Goal: Information Seeking & Learning: Learn about a topic

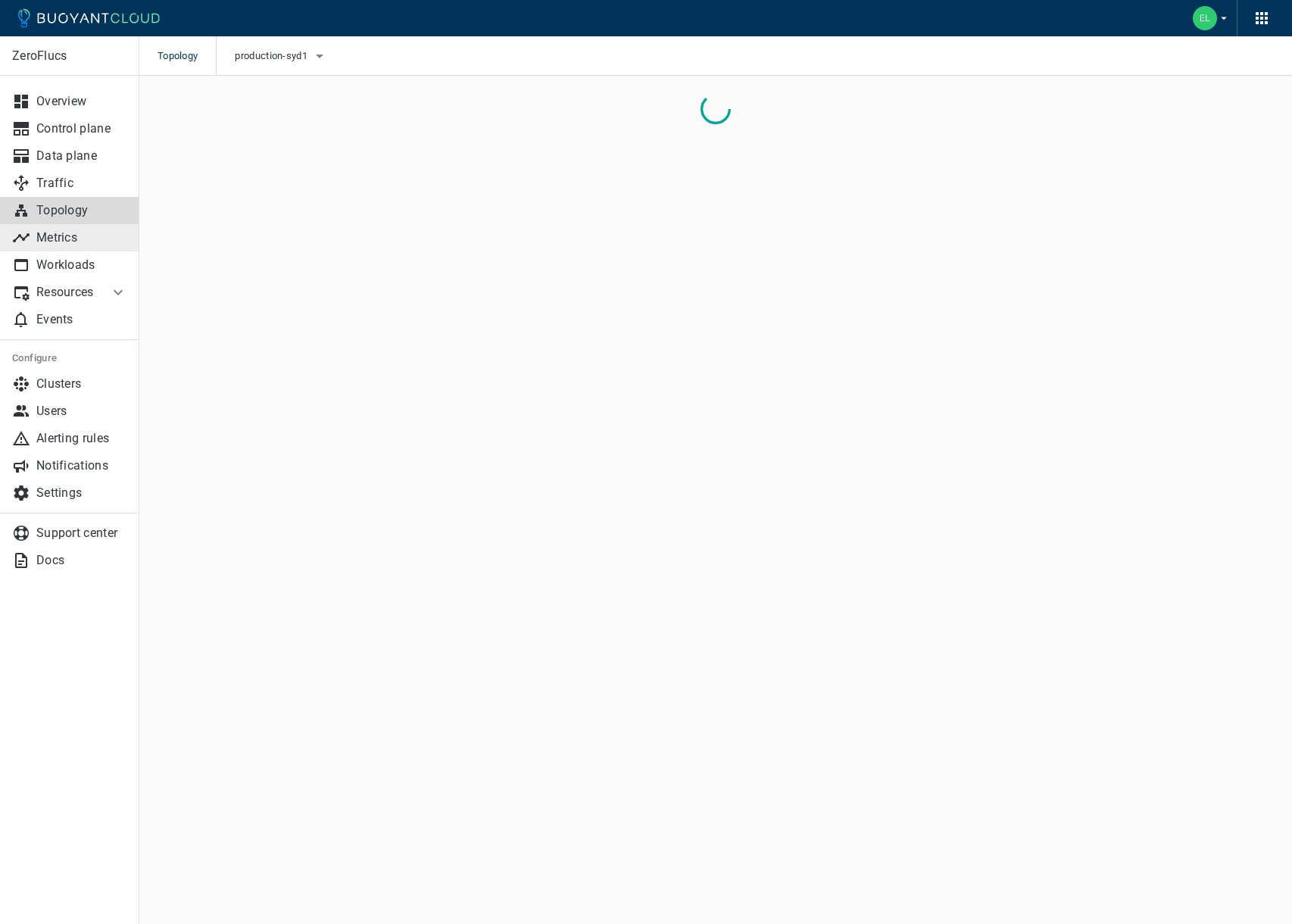
click at [43, 236] on p "Metrics" at bounding box center [82, 237] width 90 height 15
click at [310, 57] on icon "button" at bounding box center [314, 56] width 18 height 18
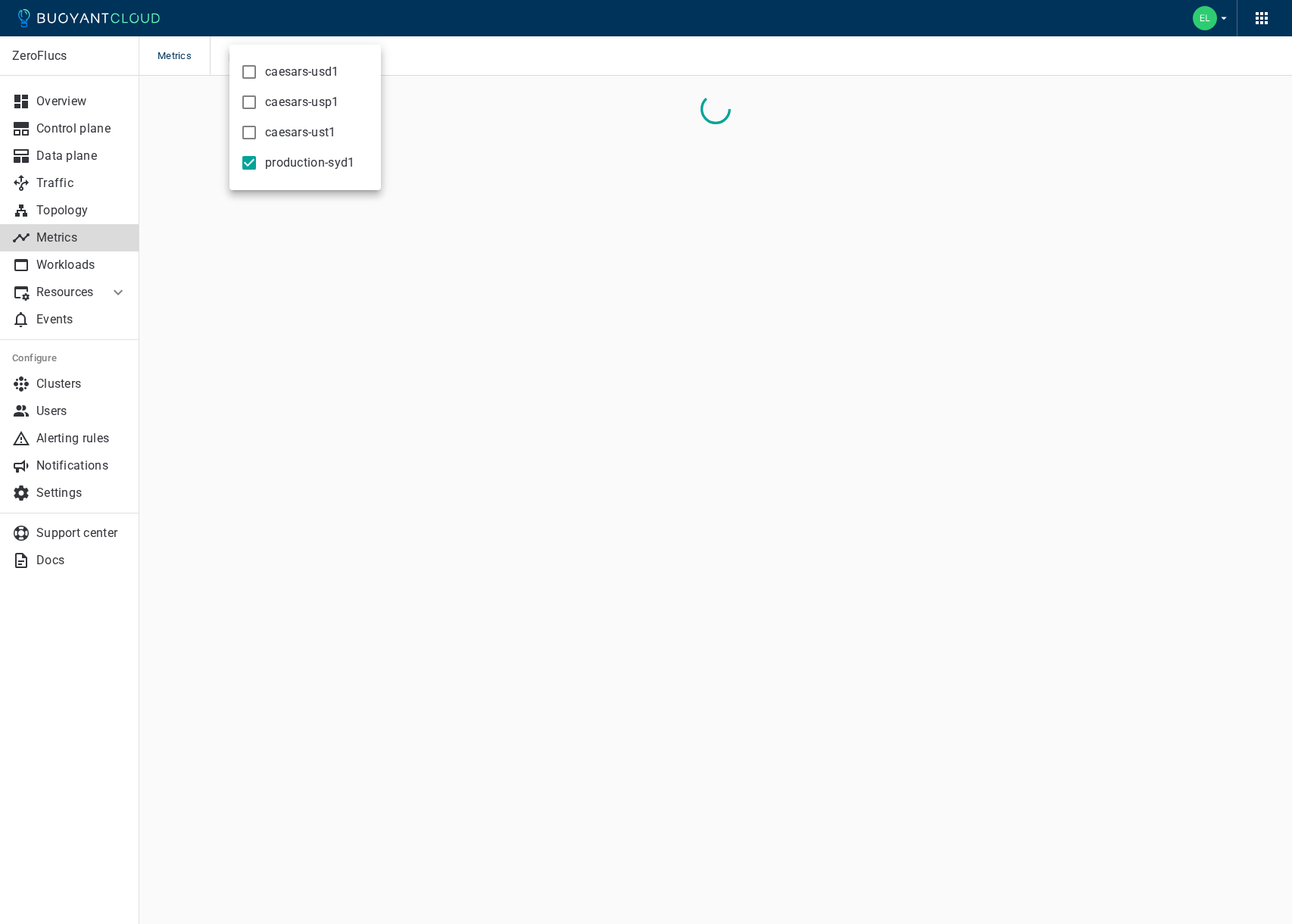
click at [284, 125] on span "caesars-ust1" at bounding box center [301, 132] width 71 height 15
click at [259, 124] on input "caesars-ust1" at bounding box center [249, 133] width 18 height 18
checkbox input "true"
drag, startPoint x: 256, startPoint y: 166, endPoint x: 272, endPoint y: 167, distance: 16.0
click at [256, 166] on input "production-syd1" at bounding box center [249, 162] width 18 height 18
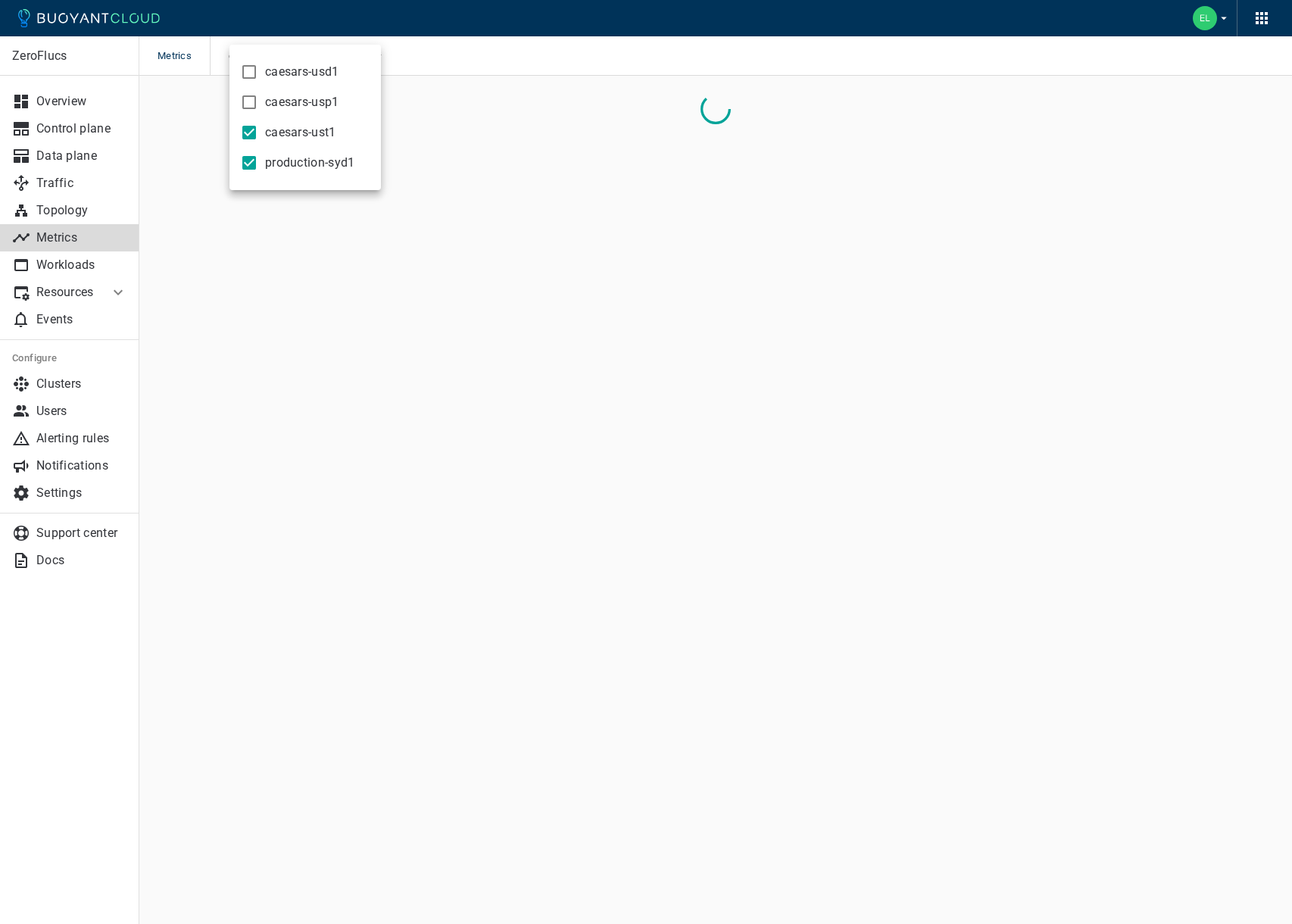
checkbox input "false"
click at [537, 30] on div at bounding box center [646, 462] width 1292 height 924
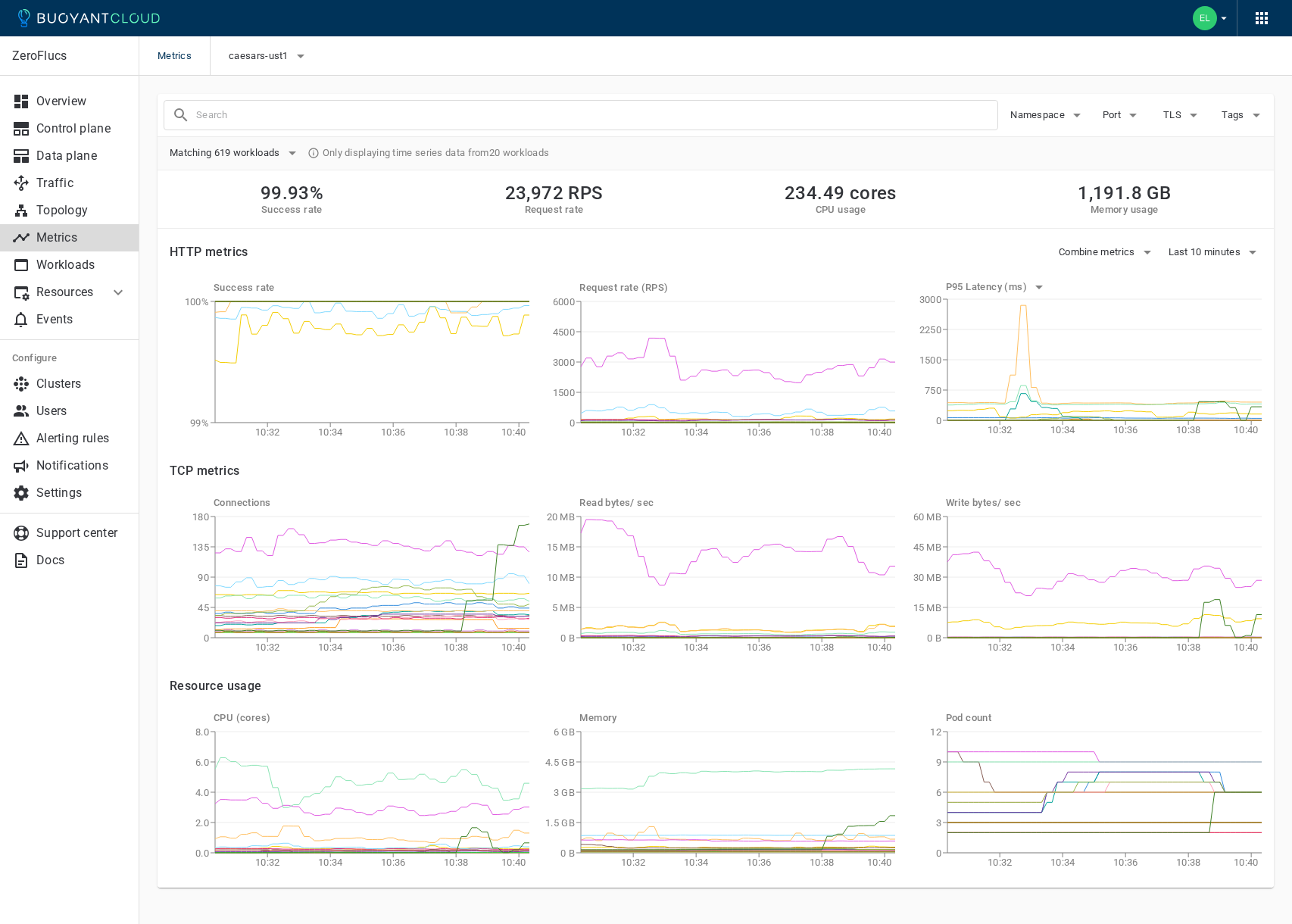
click at [1062, 120] on span "Namespace" at bounding box center [1038, 115] width 58 height 12
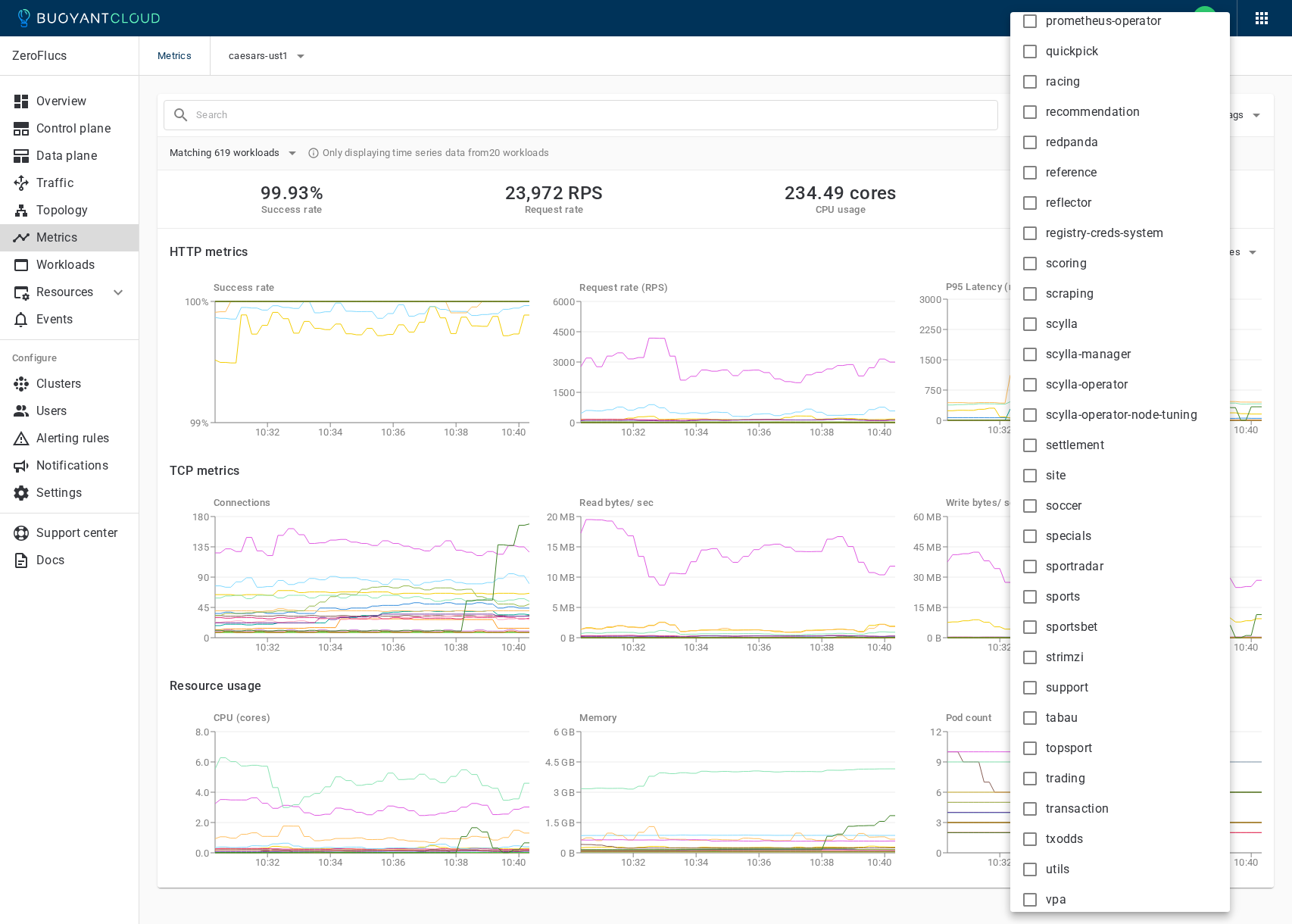
scroll to position [2123, 0]
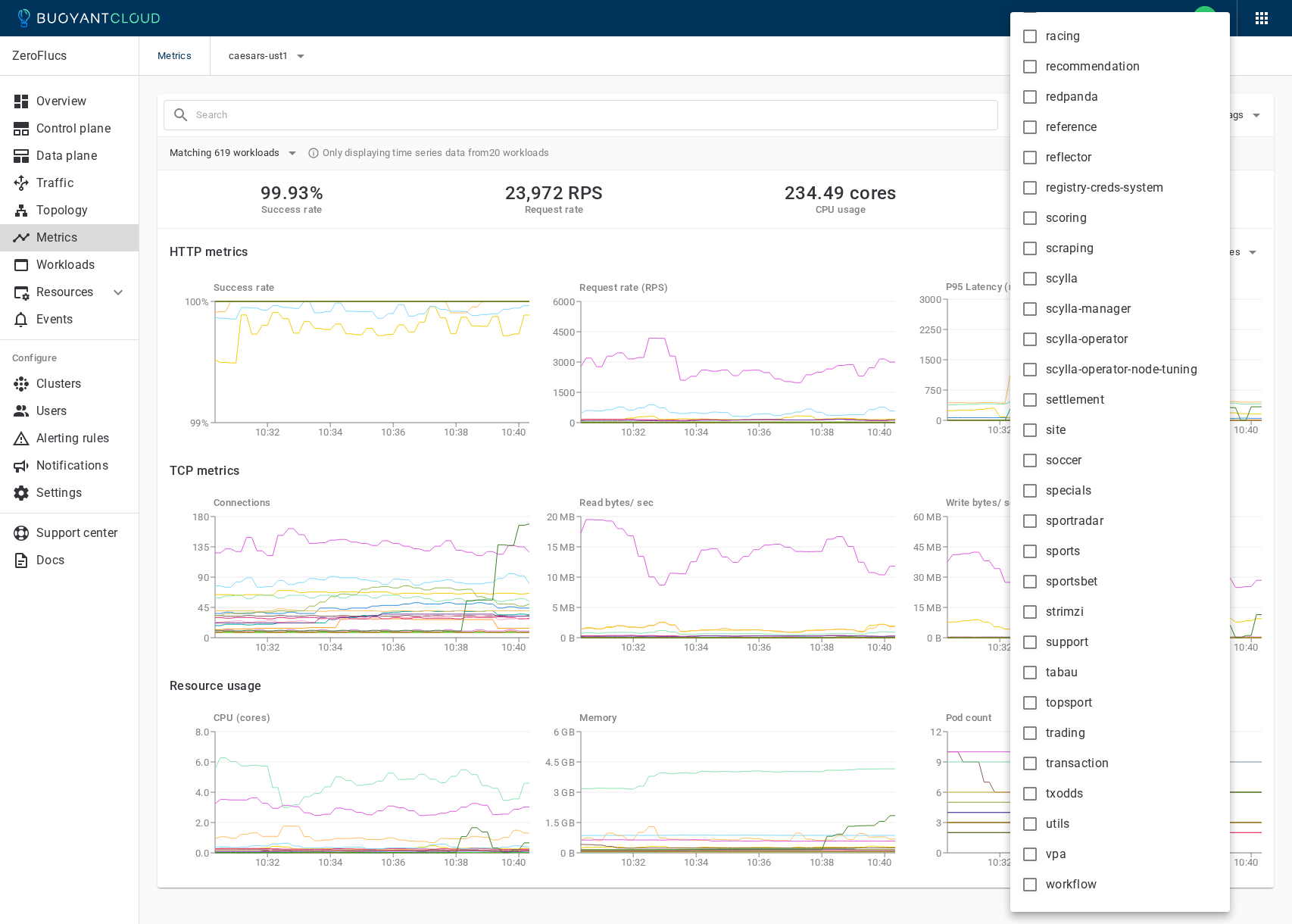
click at [1072, 733] on span "trading" at bounding box center [1066, 732] width 39 height 15
click at [1039, 733] on input "trading" at bounding box center [1029, 732] width 18 height 18
checkbox input "true"
type input "namespace:trading"
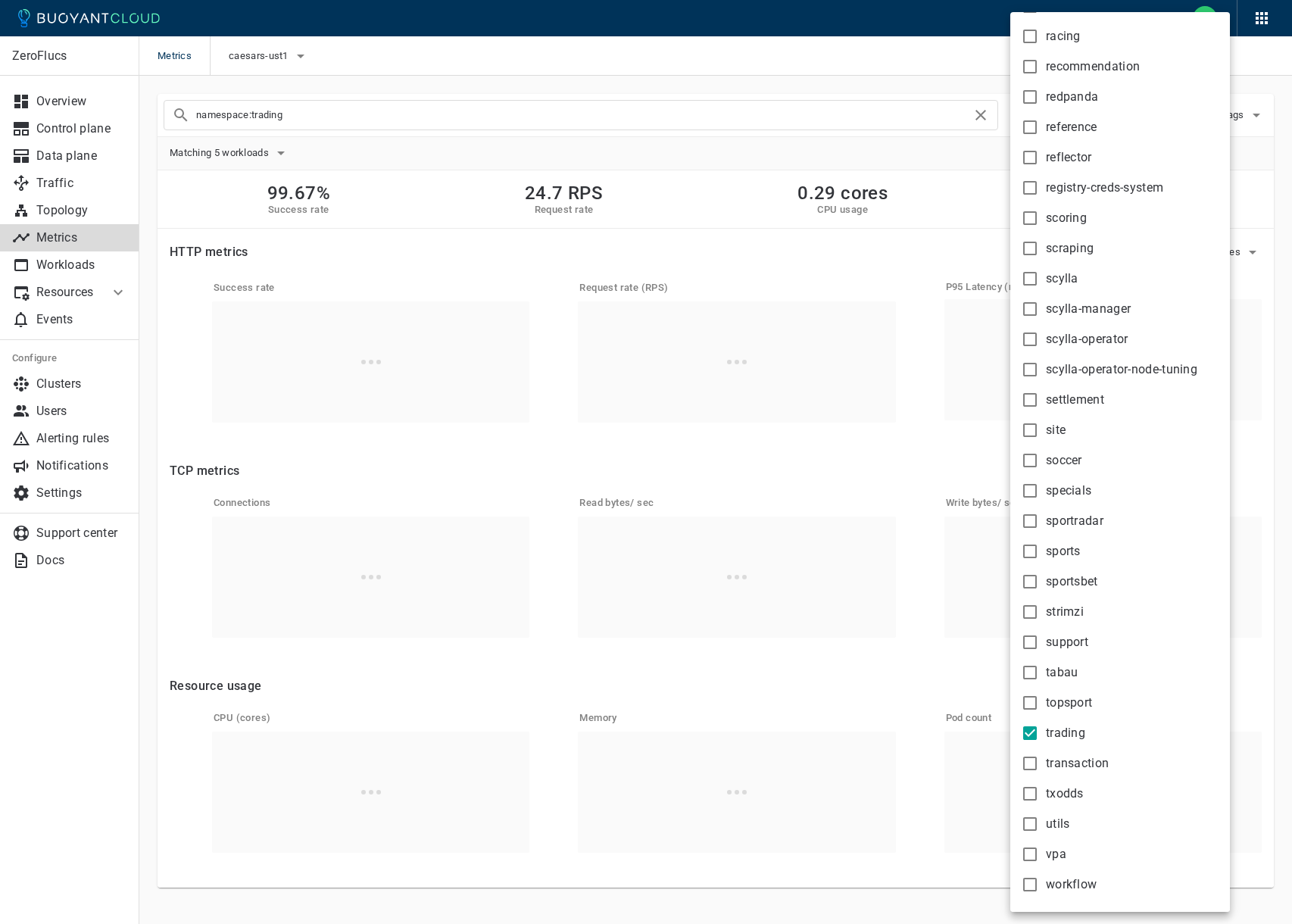
click at [237, 150] on div at bounding box center [646, 462] width 1292 height 924
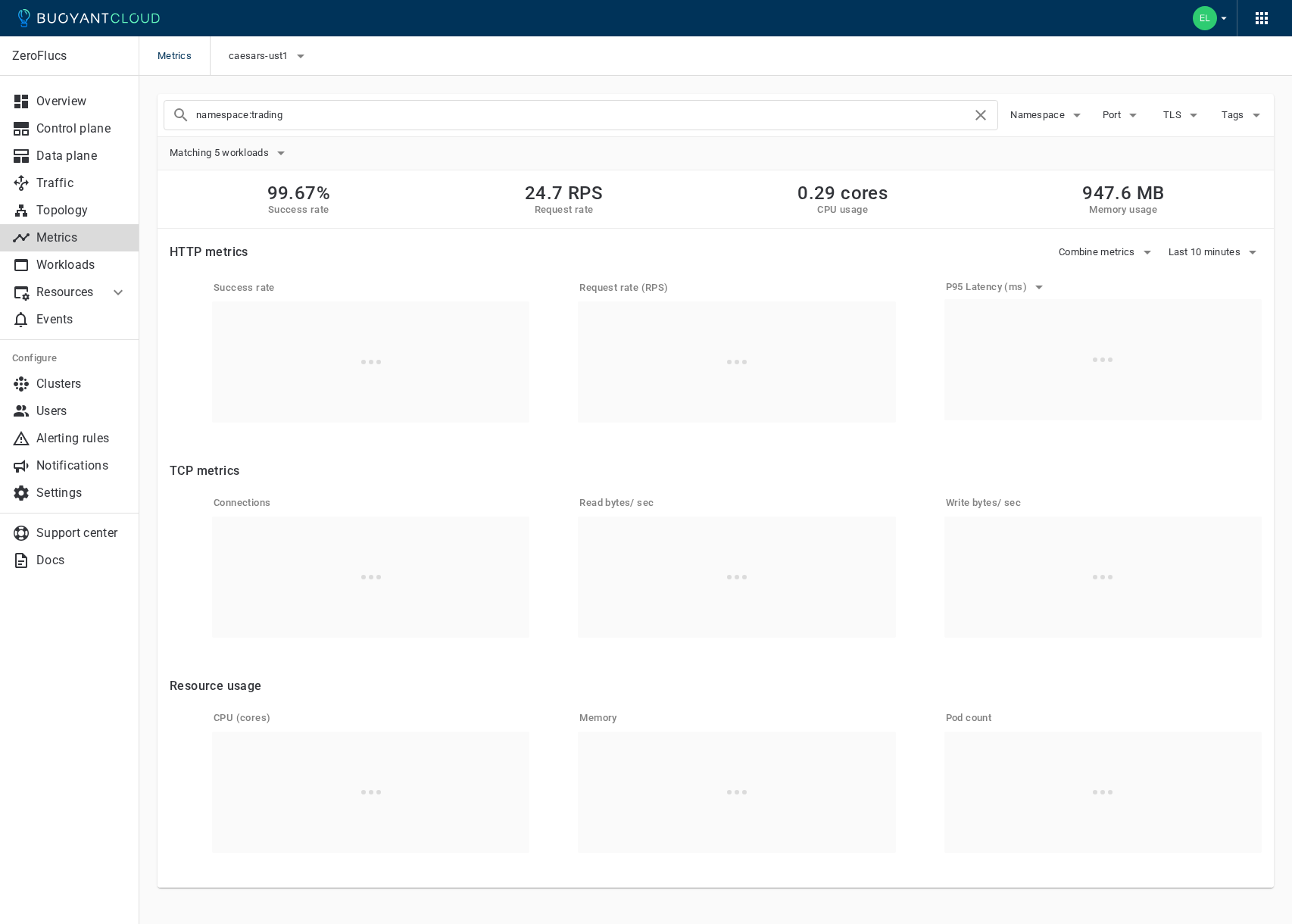
click at [246, 151] on body "Metrics caesars-ust1 ZeroFlucs Overview Control plane Data plane Traffic Topolo…" at bounding box center [646, 474] width 1292 height 948
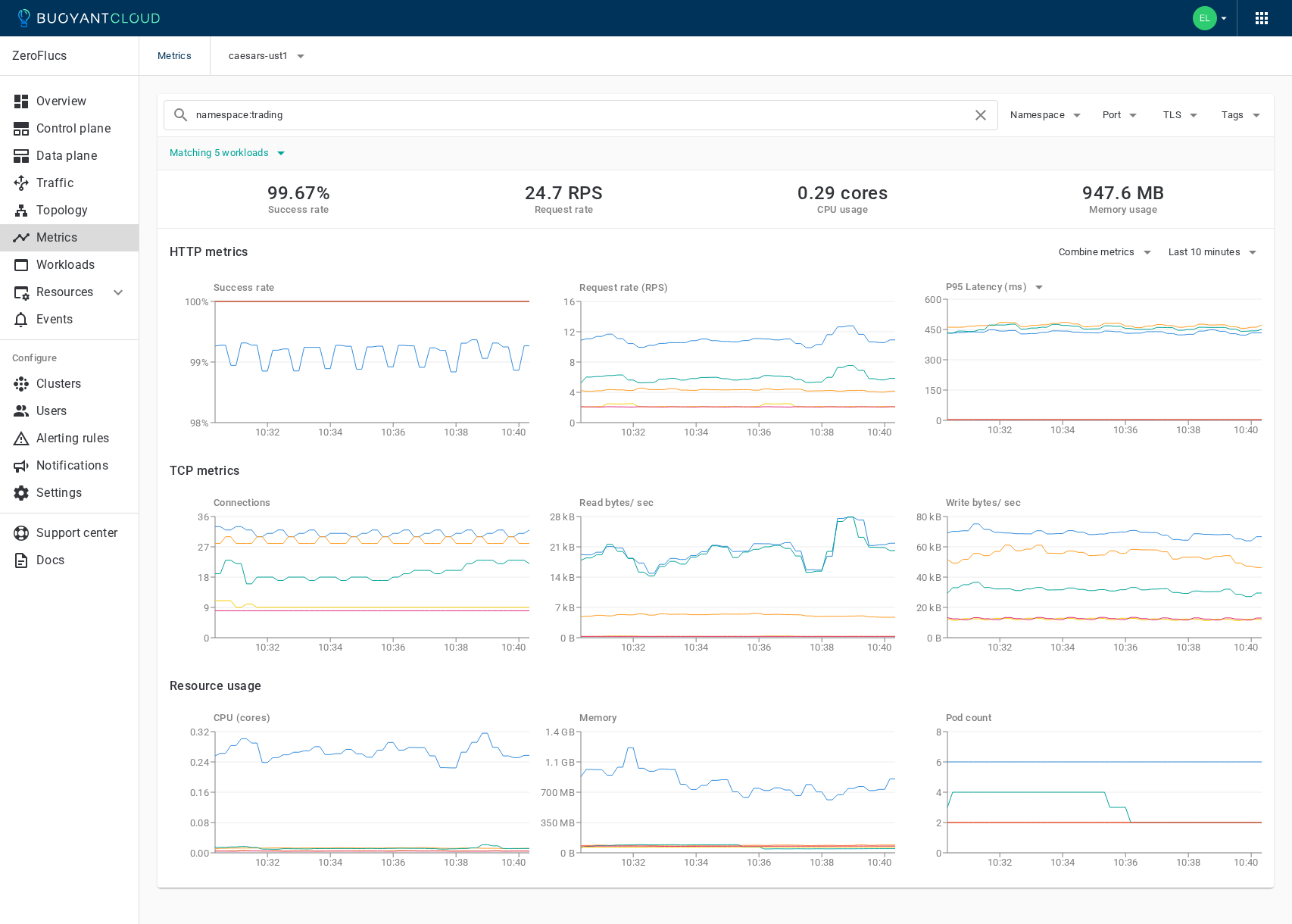
click at [252, 153] on span "Matching 5 workloads" at bounding box center [221, 152] width 102 height 12
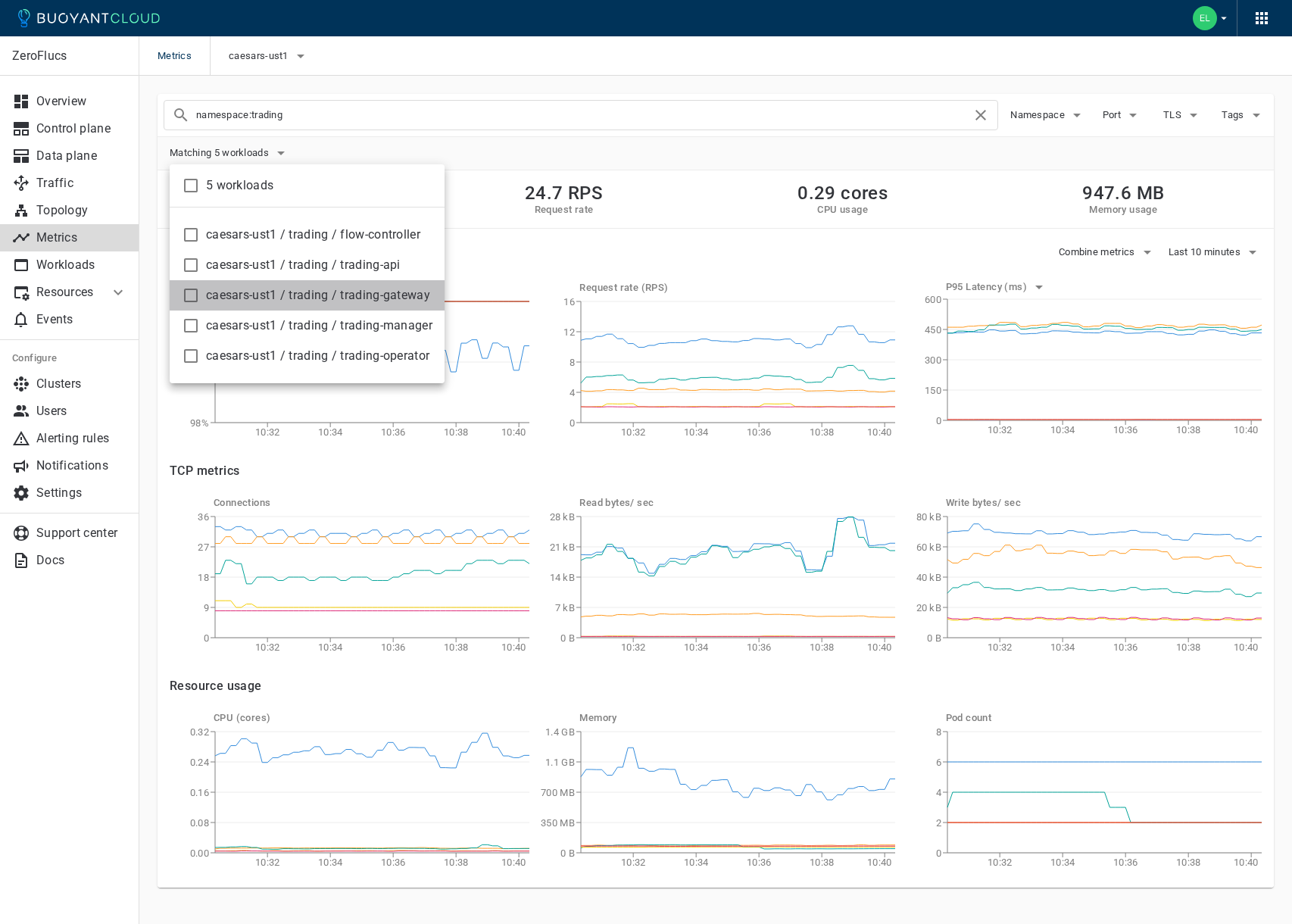
click at [252, 291] on span "caesars-ust1 / trading / trading-gateway" at bounding box center [319, 295] width 226 height 15
checkbox input "true"
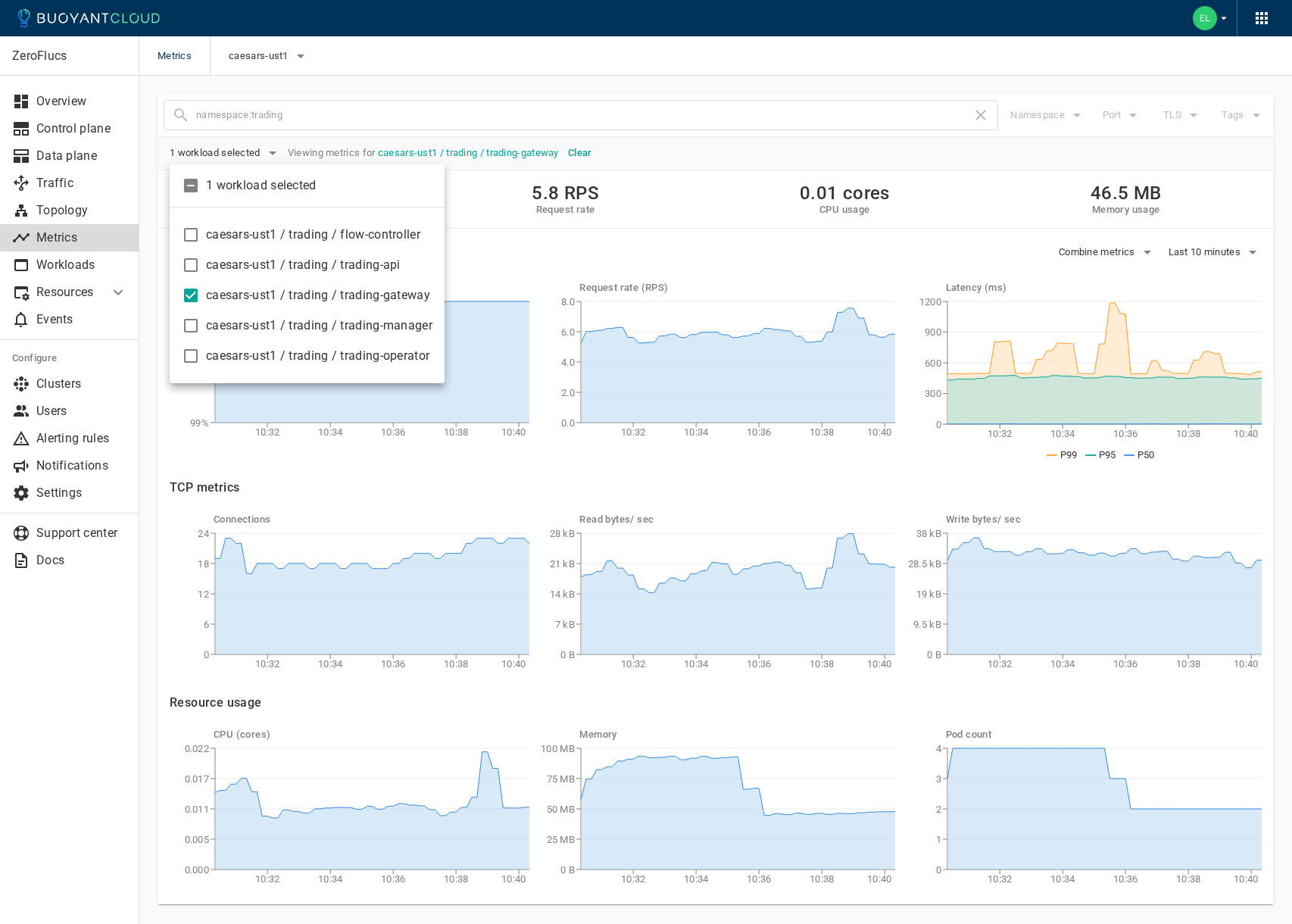
click at [981, 71] on div at bounding box center [646, 462] width 1292 height 924
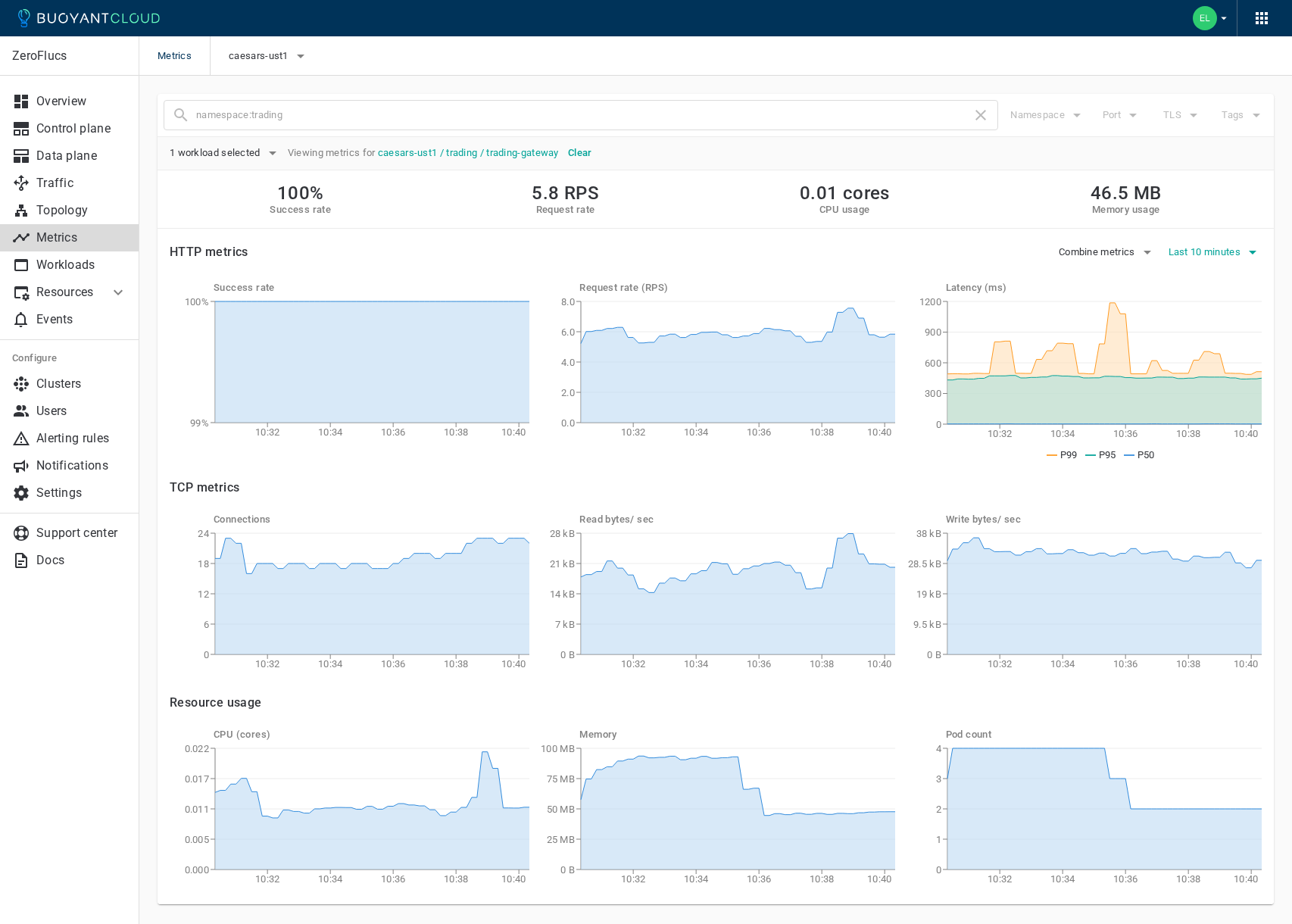
click at [1208, 246] on button "Last 10 minutes" at bounding box center [1215, 252] width 94 height 23
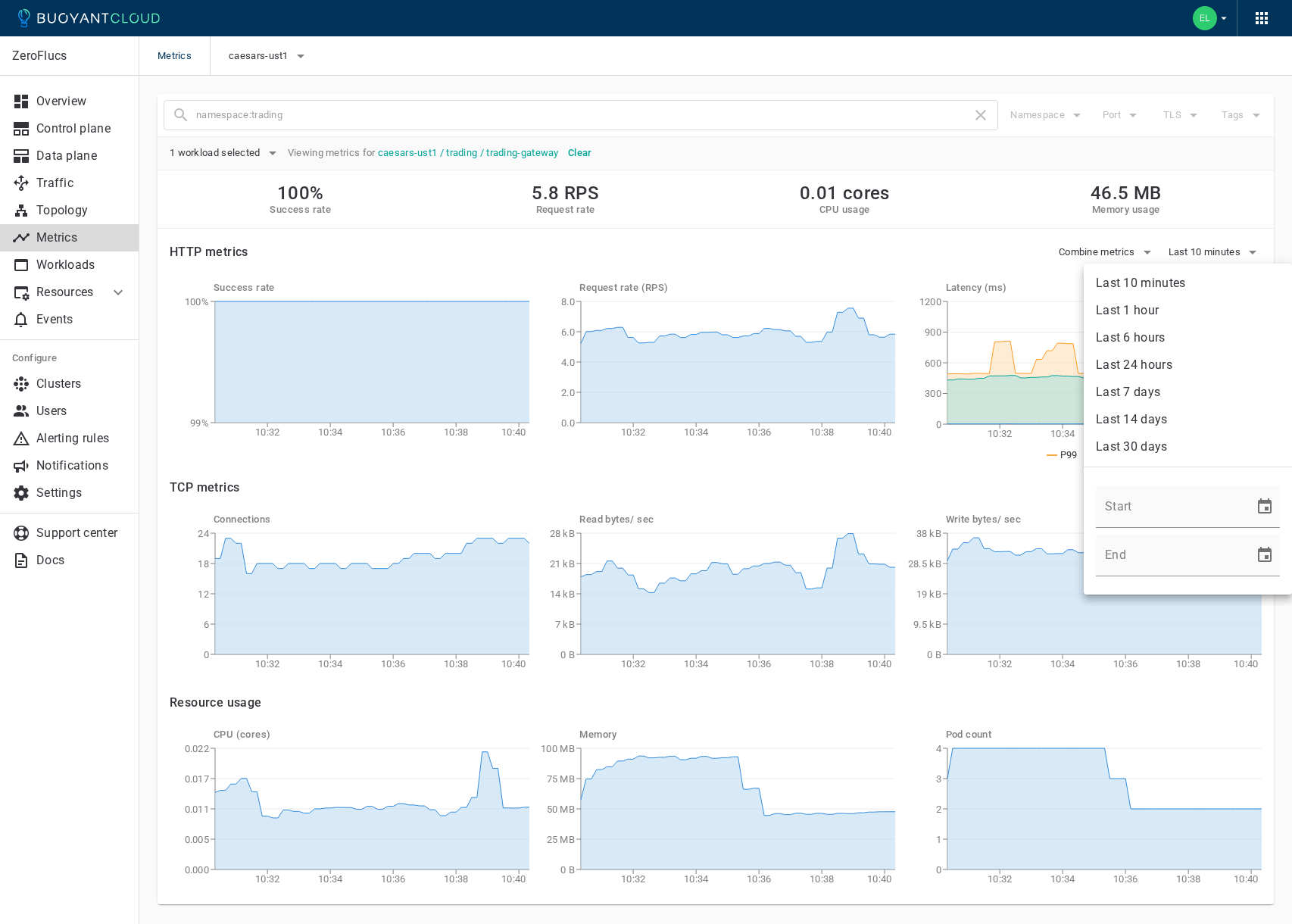
click at [1160, 315] on li "Last 1 hour" at bounding box center [1188, 311] width 208 height 28
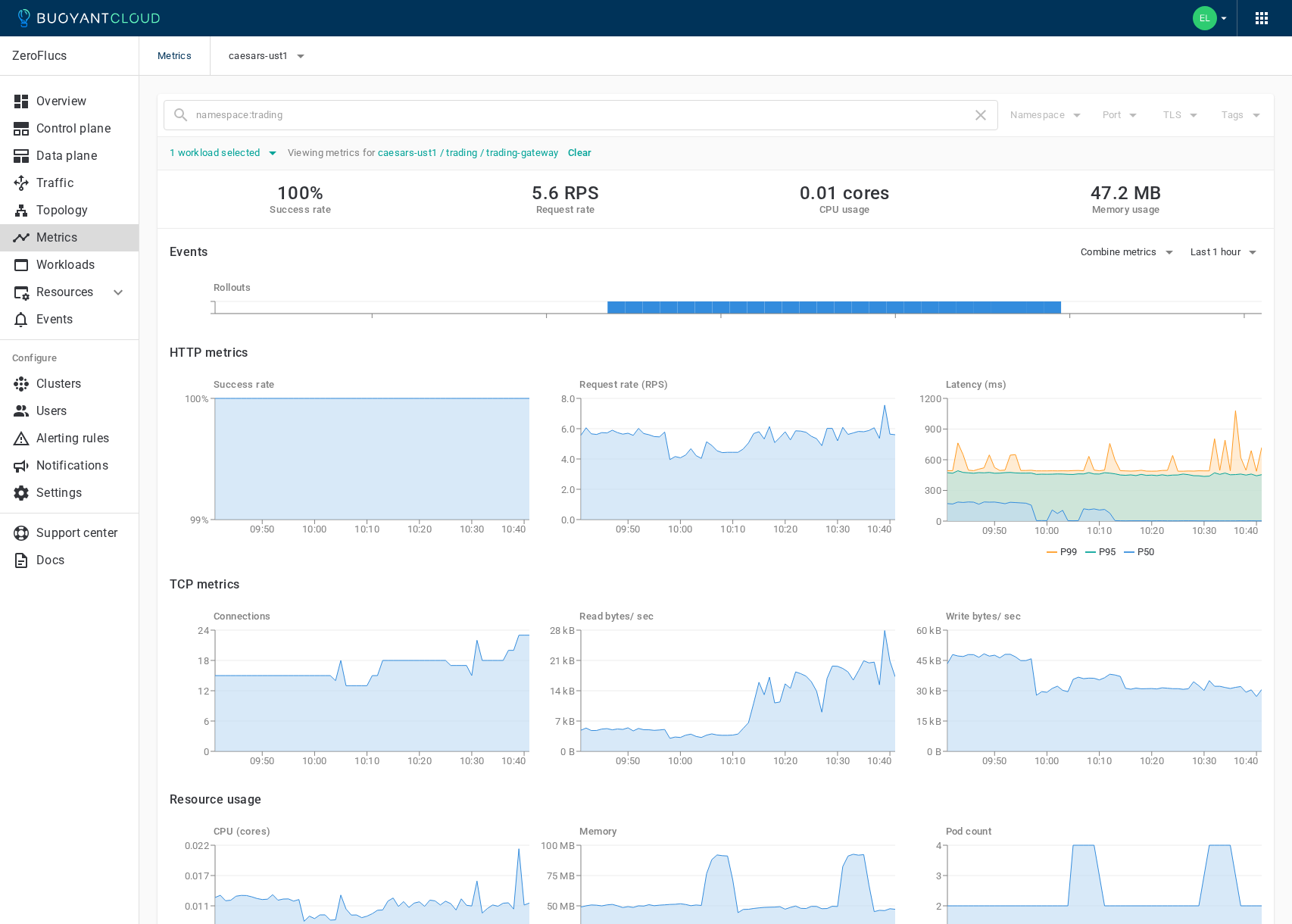
click at [250, 152] on span "1 workload selected" at bounding box center [217, 152] width 94 height 12
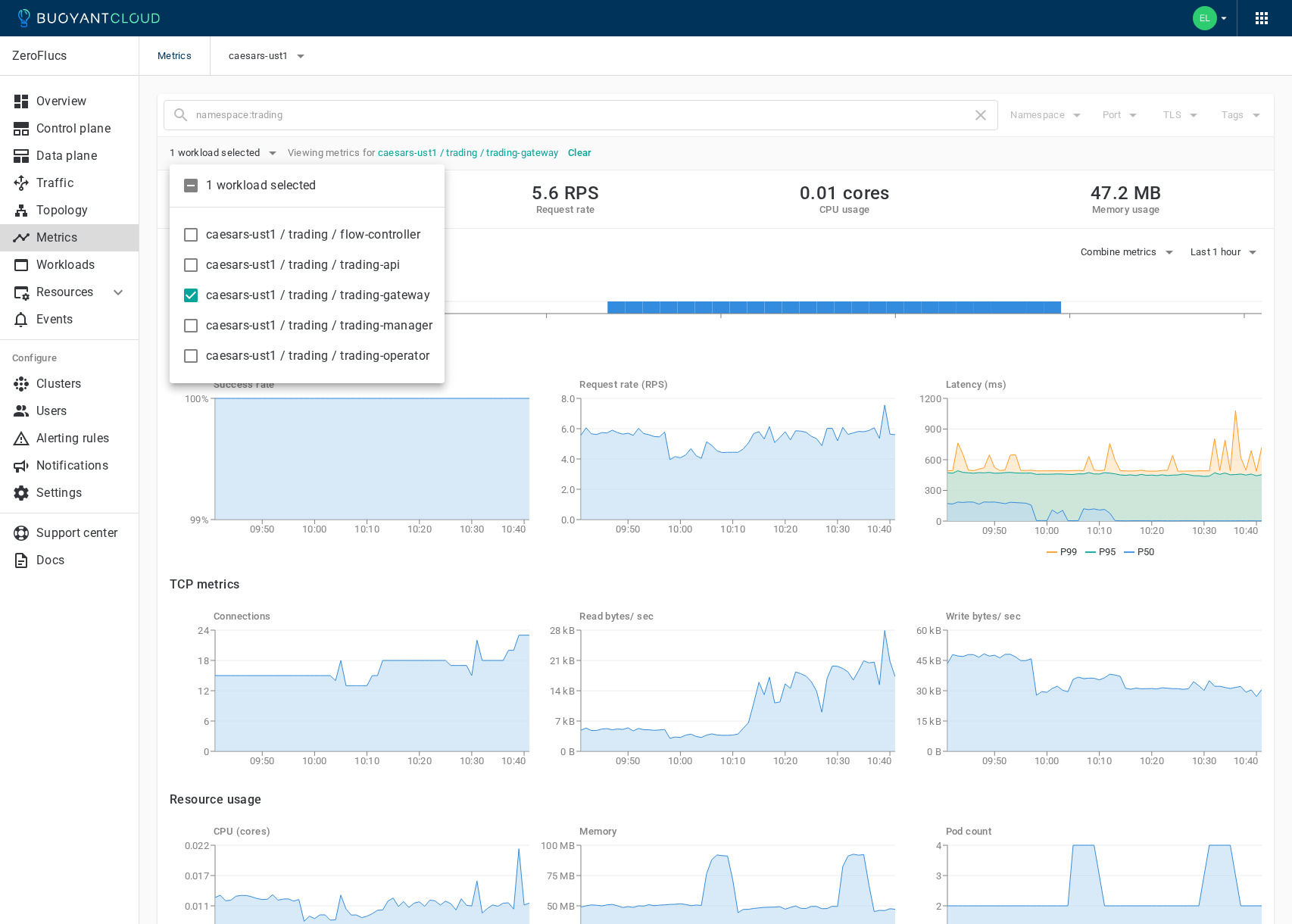
click at [302, 227] on span "caesars-ust1 / trading / flow-controller" at bounding box center [319, 234] width 226 height 15
checkbox input "true"
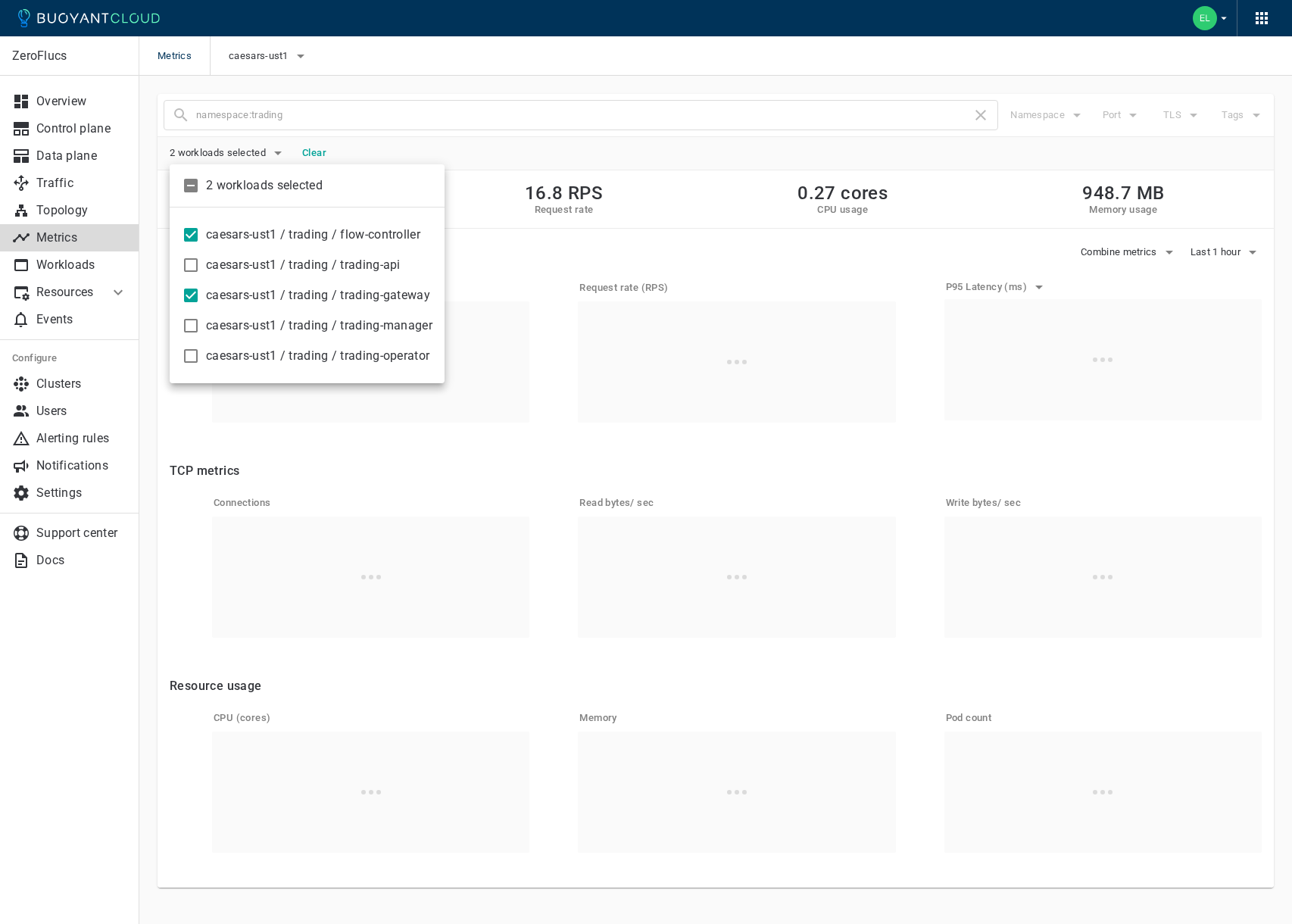
click at [259, 299] on span "caesars-ust1 / trading / trading-gateway" at bounding box center [319, 295] width 226 height 15
checkbox input "false"
click at [644, 66] on div at bounding box center [646, 462] width 1292 height 924
